Goal: Task Accomplishment & Management: Manage account settings

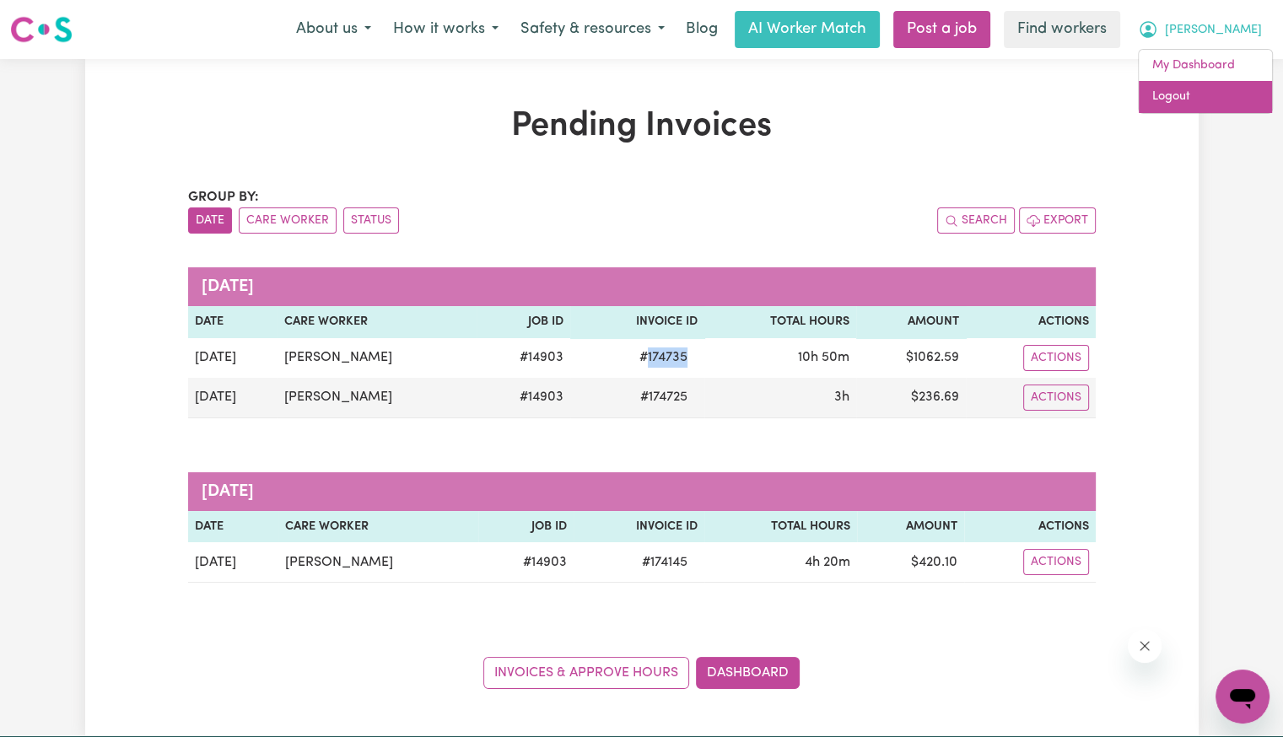
click at [1213, 88] on link "Logout" at bounding box center [1204, 97] width 133 height 32
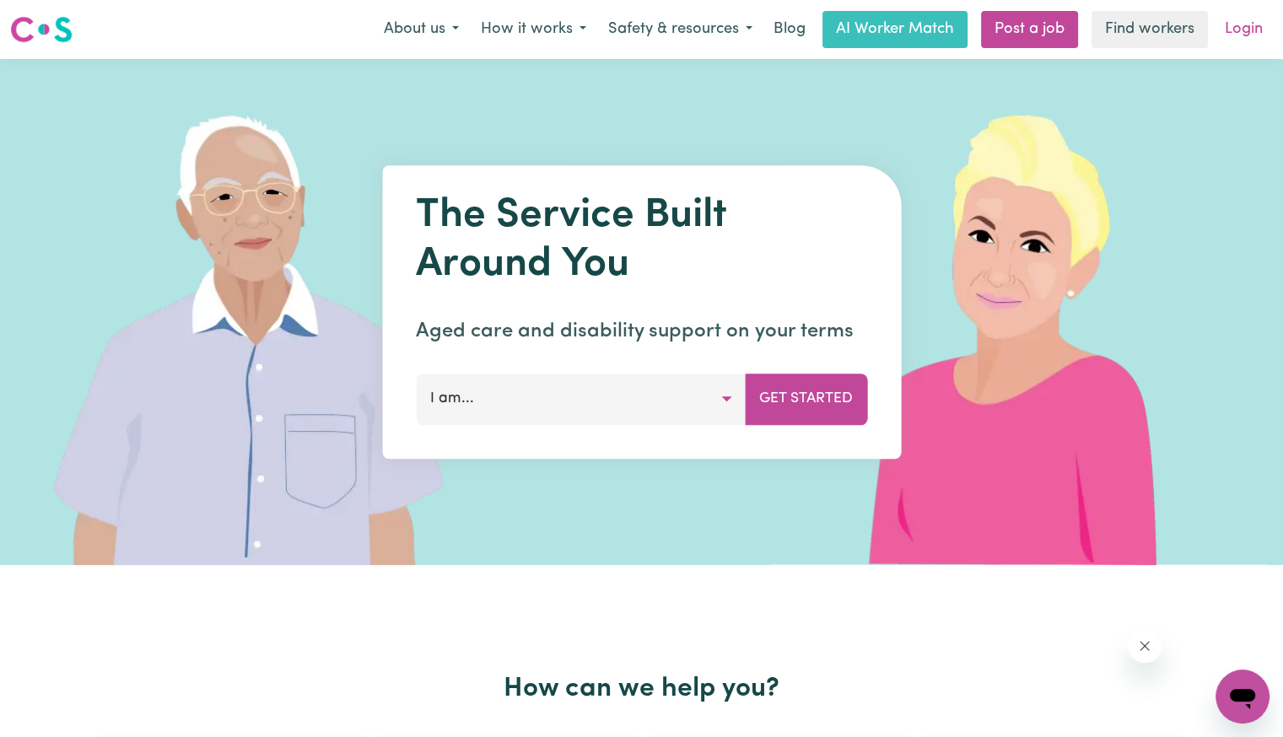
click at [1267, 21] on link "Login" at bounding box center [1243, 29] width 58 height 37
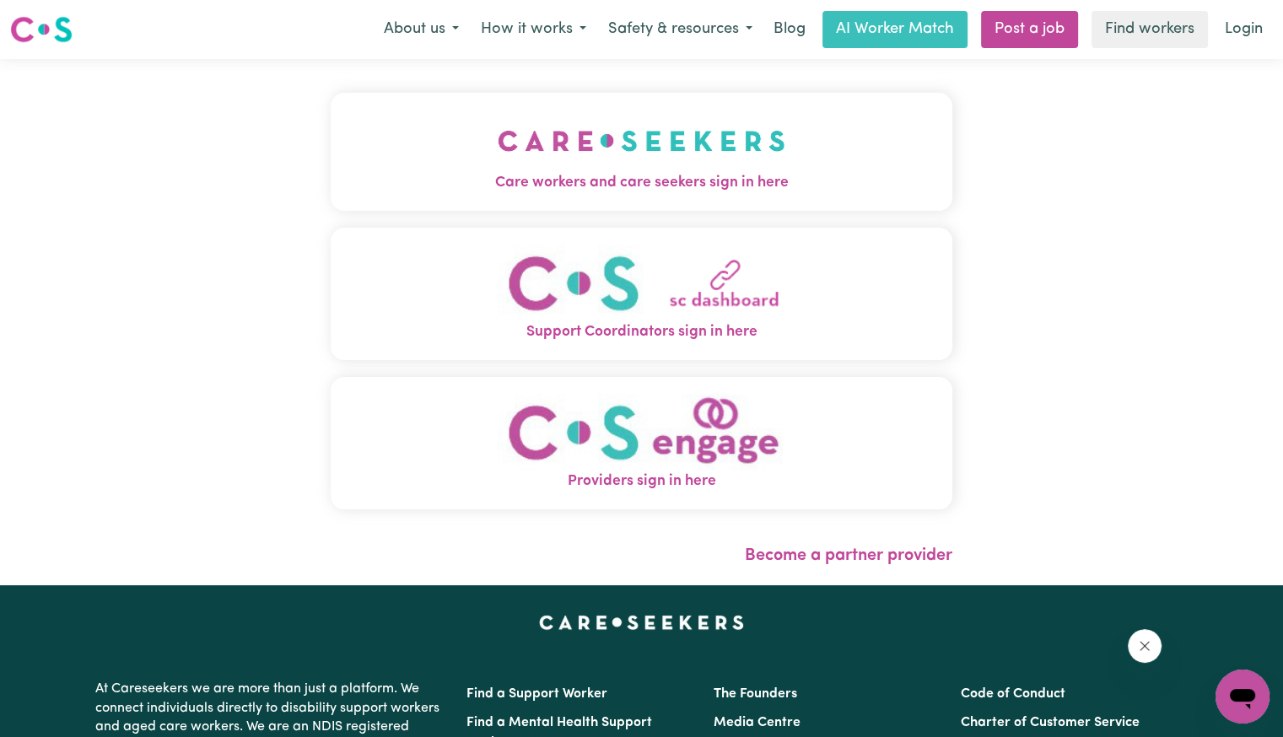
click at [530, 167] on img "Care workers and care seekers sign in here" at bounding box center [641, 141] width 288 height 62
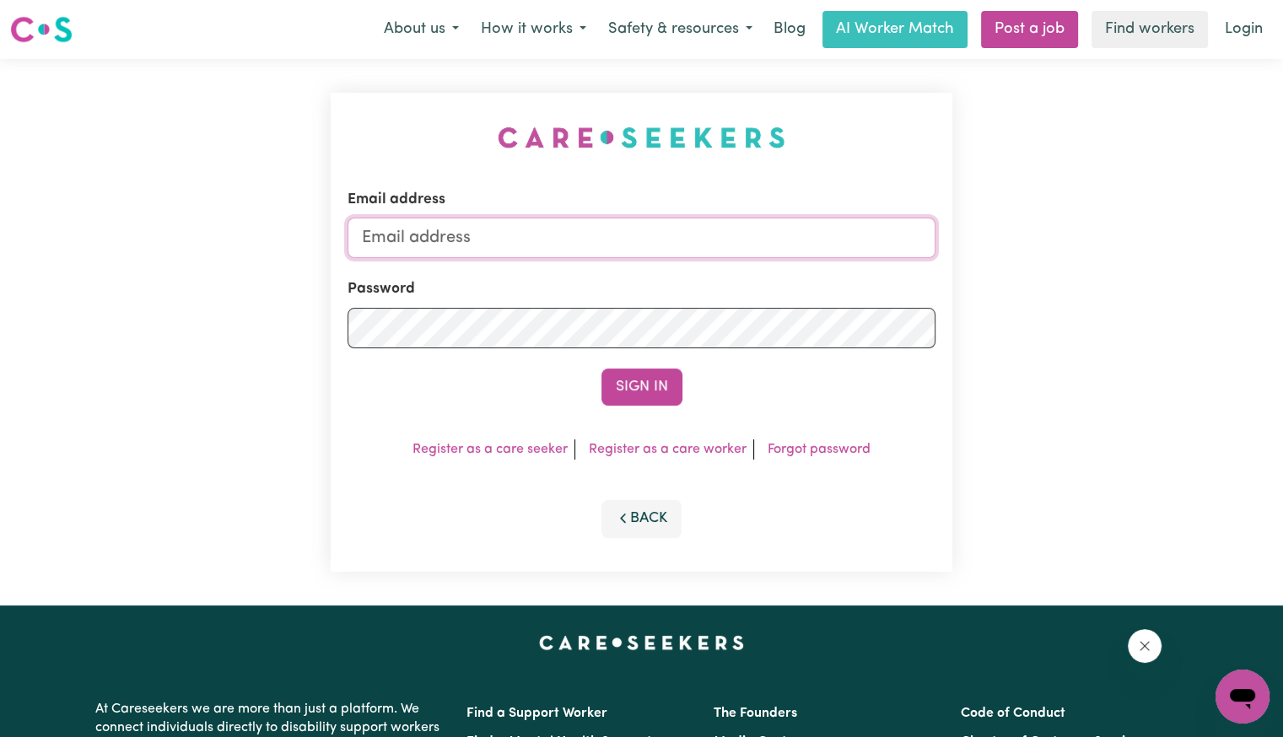
click at [586, 235] on input "Email address" at bounding box center [641, 238] width 588 height 40
drag, startPoint x: 459, startPoint y: 240, endPoint x: 1413, endPoint y: 305, distance: 956.7
click at [1282, 305] on html "Menu About us How it works Safety & resources Blog AI Worker Match Post a job F…" at bounding box center [641, 638] width 1283 height 1277
type input "[EMAIL_ADDRESS][DOMAIN_NAME]"
click at [601, 368] on button "Sign In" at bounding box center [641, 386] width 81 height 37
